Goal: Transaction & Acquisition: Purchase product/service

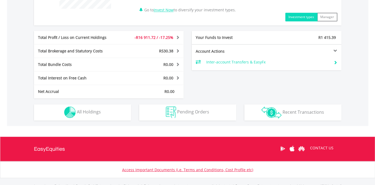
scroll to position [258, 0]
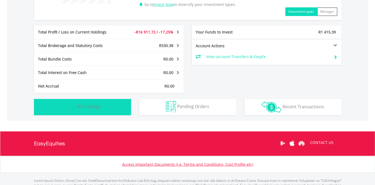
click at [100, 108] on span "All Holdings" at bounding box center [89, 106] width 24 height 6
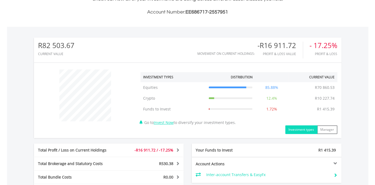
scroll to position [0, 0]
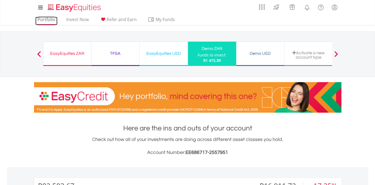
click at [46, 20] on link "Portfolio" at bounding box center [46, 21] width 22 height 8
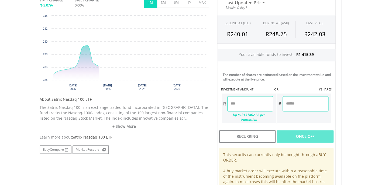
scroll to position [187, 0]
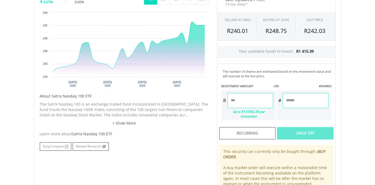
click at [247, 101] on input "number" at bounding box center [250, 100] width 46 height 15
click at [306, 132] on div "Last Updated Price: 15-min. Delay* SELLING AT (BID) BUYING AT (ASK) LAST PRICE …" at bounding box center [276, 98] width 127 height 212
type input "*******"
type input "******"
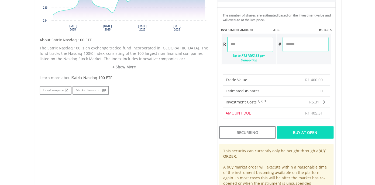
scroll to position [254, 0]
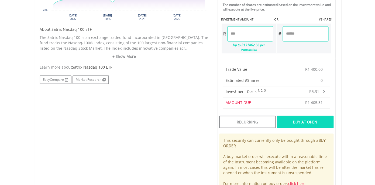
click at [304, 122] on div "Buy At Open" at bounding box center [305, 121] width 56 height 12
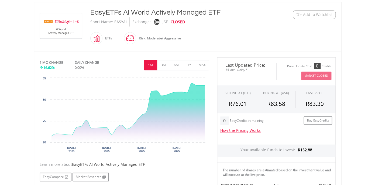
scroll to position [116, 0]
click at [188, 67] on button "1Y" at bounding box center [189, 65] width 13 height 10
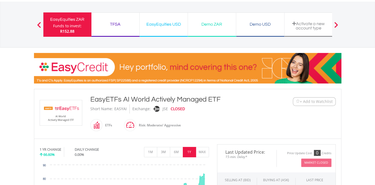
scroll to position [0, 0]
